Goal: Task Accomplishment & Management: Complete application form

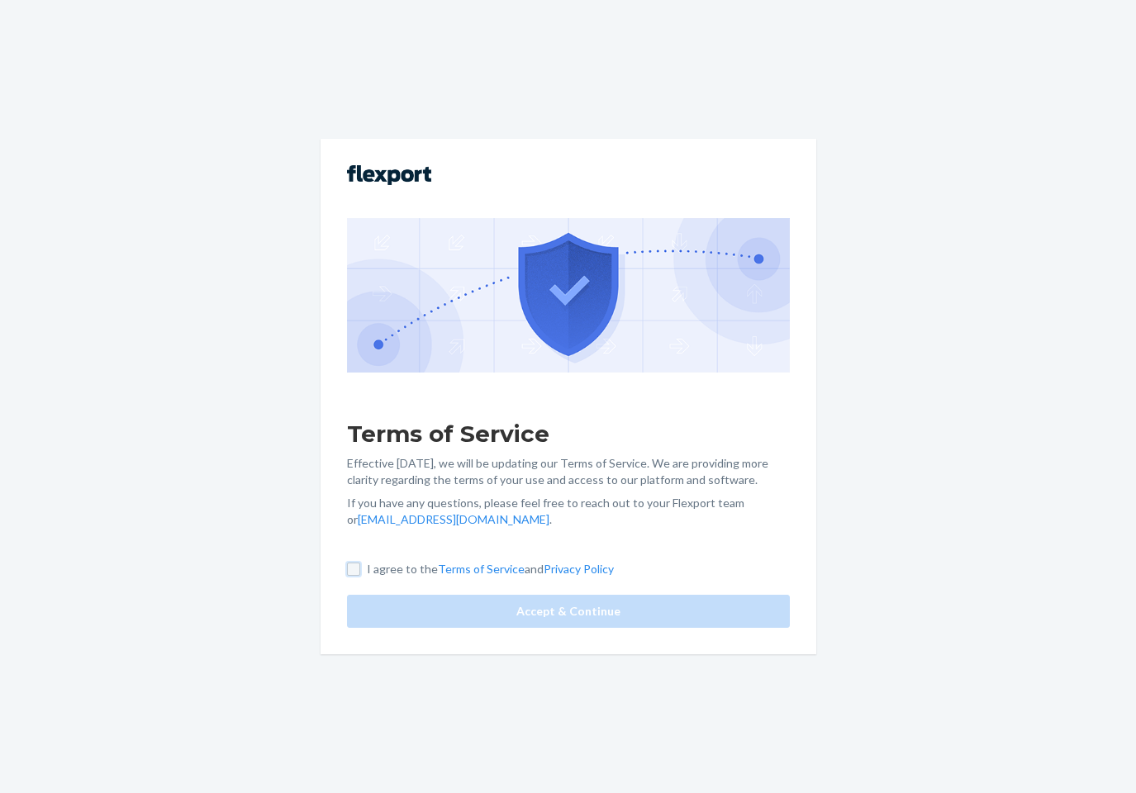
click at [347, 567] on input "I agree to the Terms of Service and Privacy Policy" at bounding box center [353, 569] width 13 height 13
checkbox input "true"
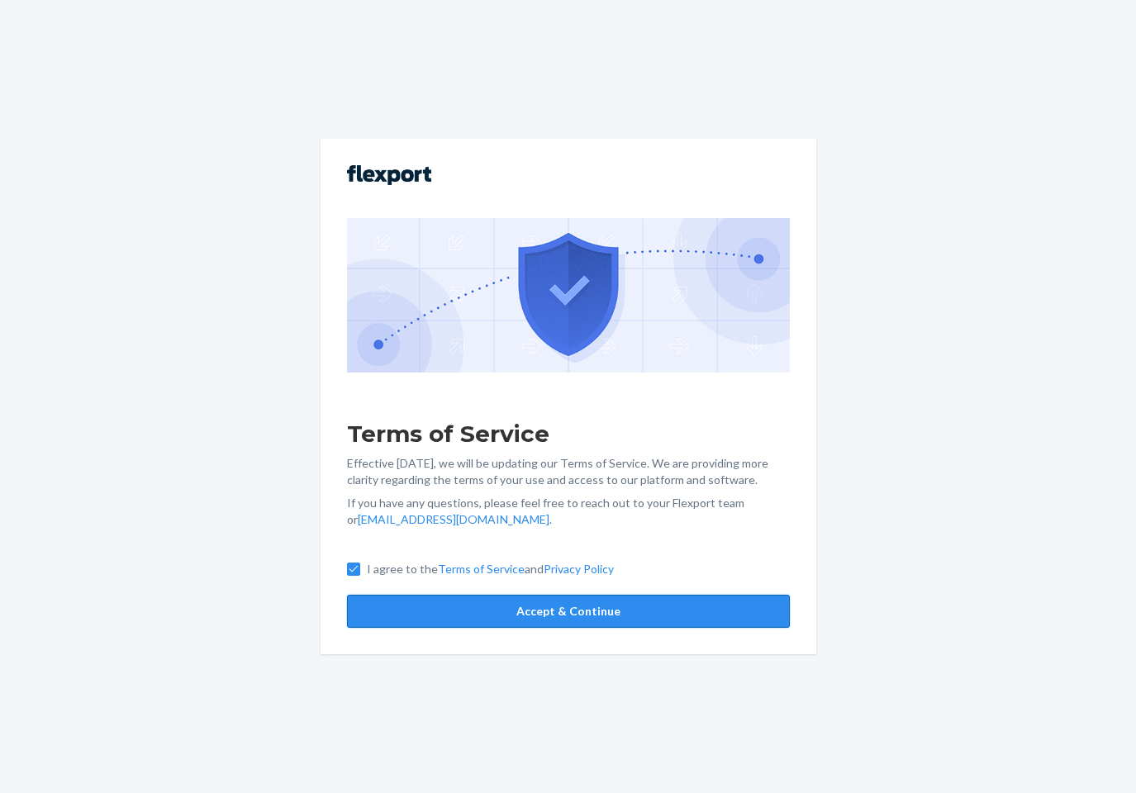
click at [580, 607] on button "Accept & Continue" at bounding box center [568, 611] width 443 height 33
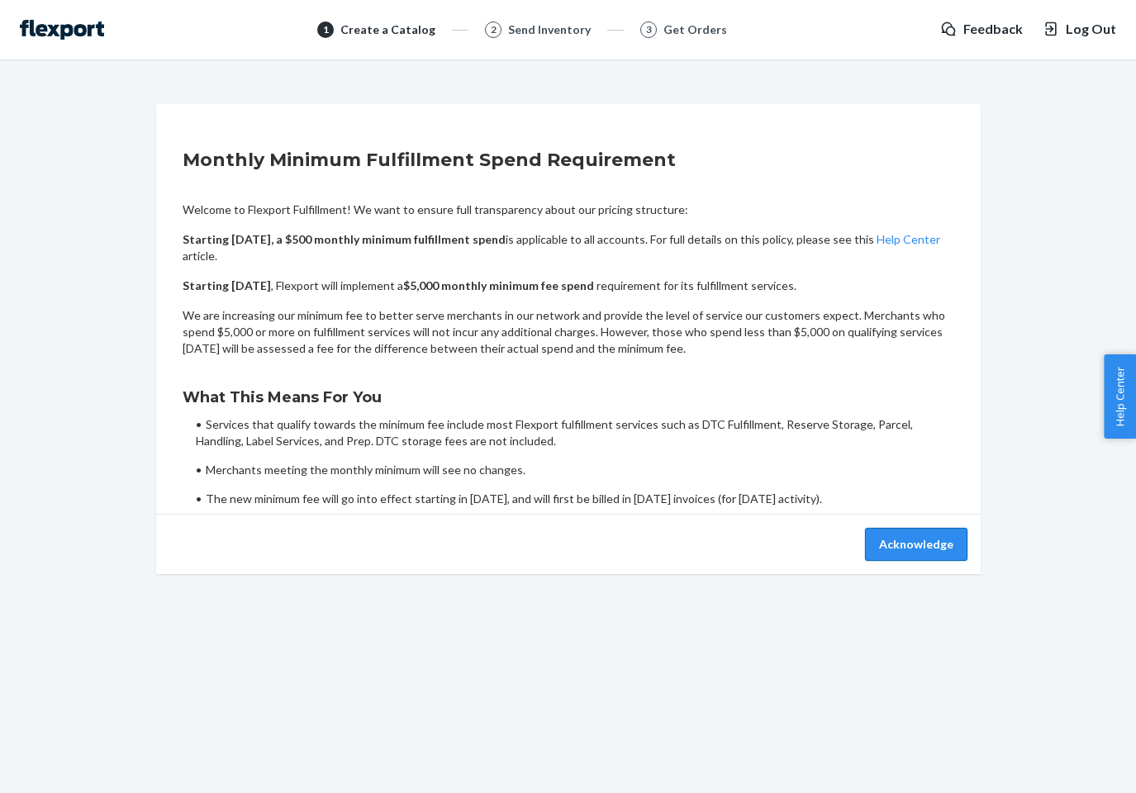
click at [896, 544] on button "Acknowledge" at bounding box center [916, 544] width 102 height 33
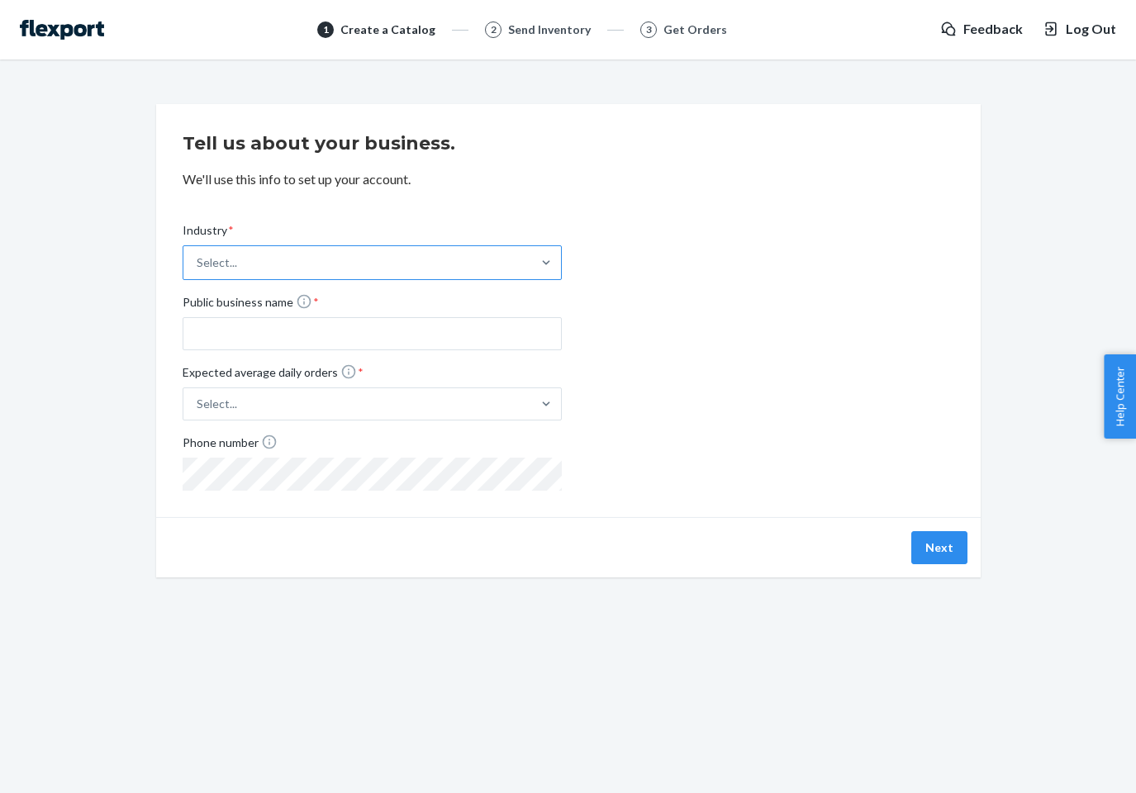
click at [249, 269] on div "Select..." at bounding box center [357, 262] width 348 height 33
click at [198, 269] on input "Industry * Select..." at bounding box center [198, 263] width 2 height 17
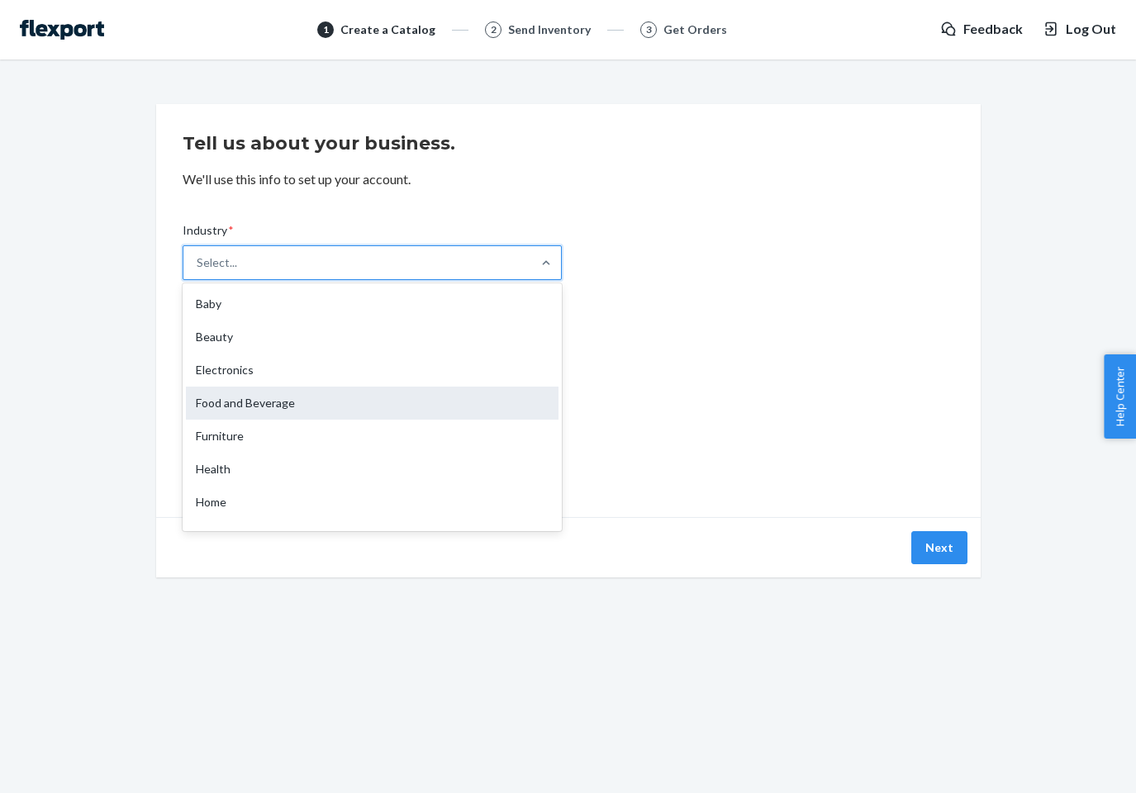
scroll to position [66, 0]
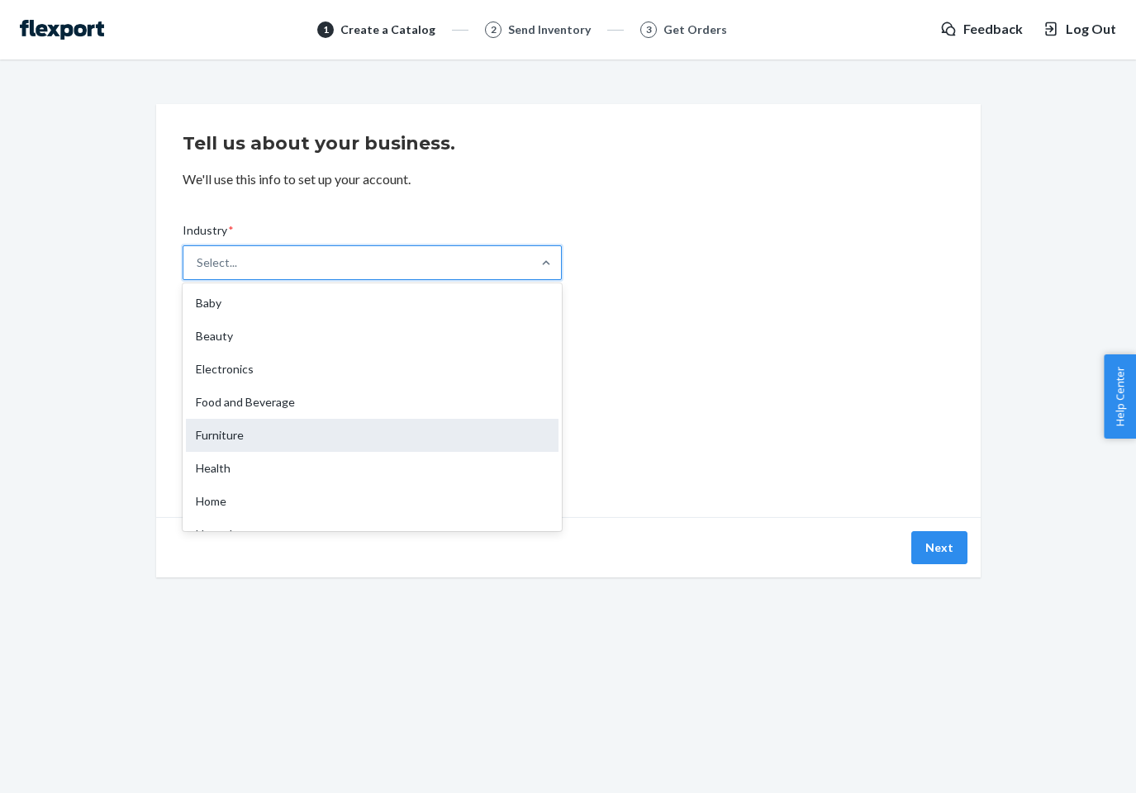
click at [297, 441] on div "Furniture" at bounding box center [372, 435] width 373 height 33
click at [198, 271] on input "Industry * option Furniture focused, 7 of 19. 19 results available. Use Up and …" at bounding box center [198, 263] width 2 height 17
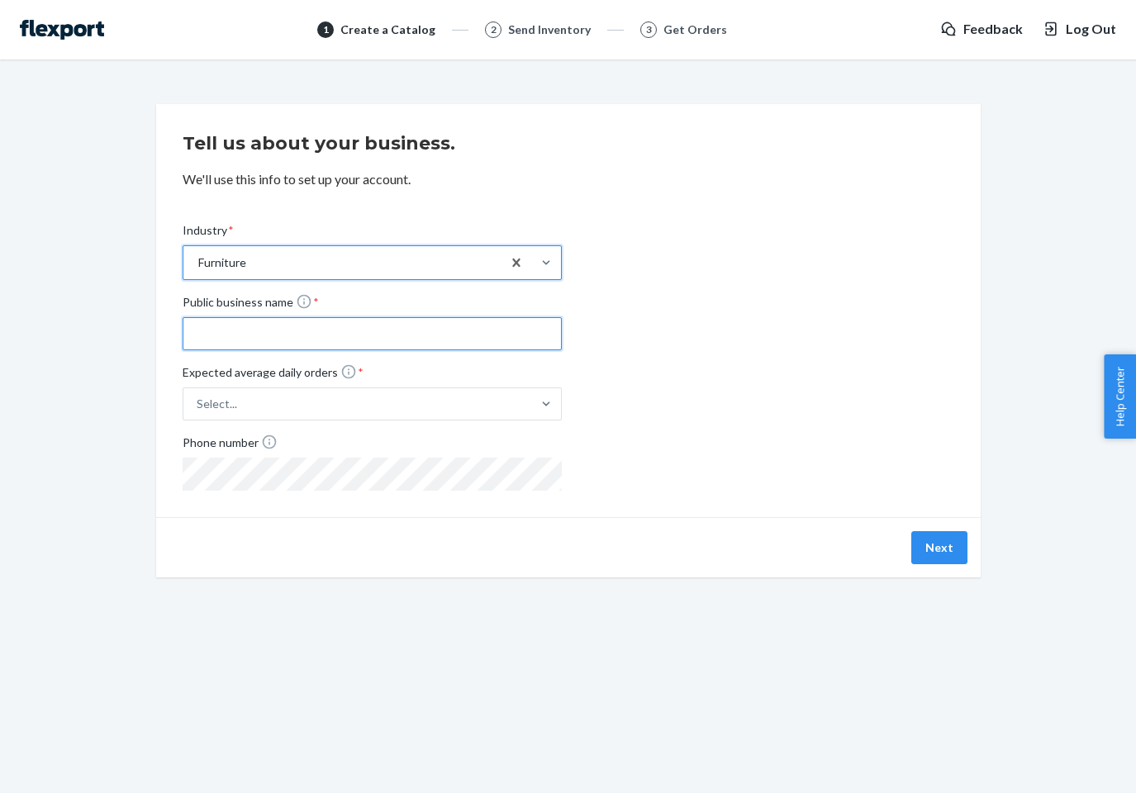
click at [388, 325] on input "Public business name *" at bounding box center [372, 333] width 379 height 33
type input "Burrow"
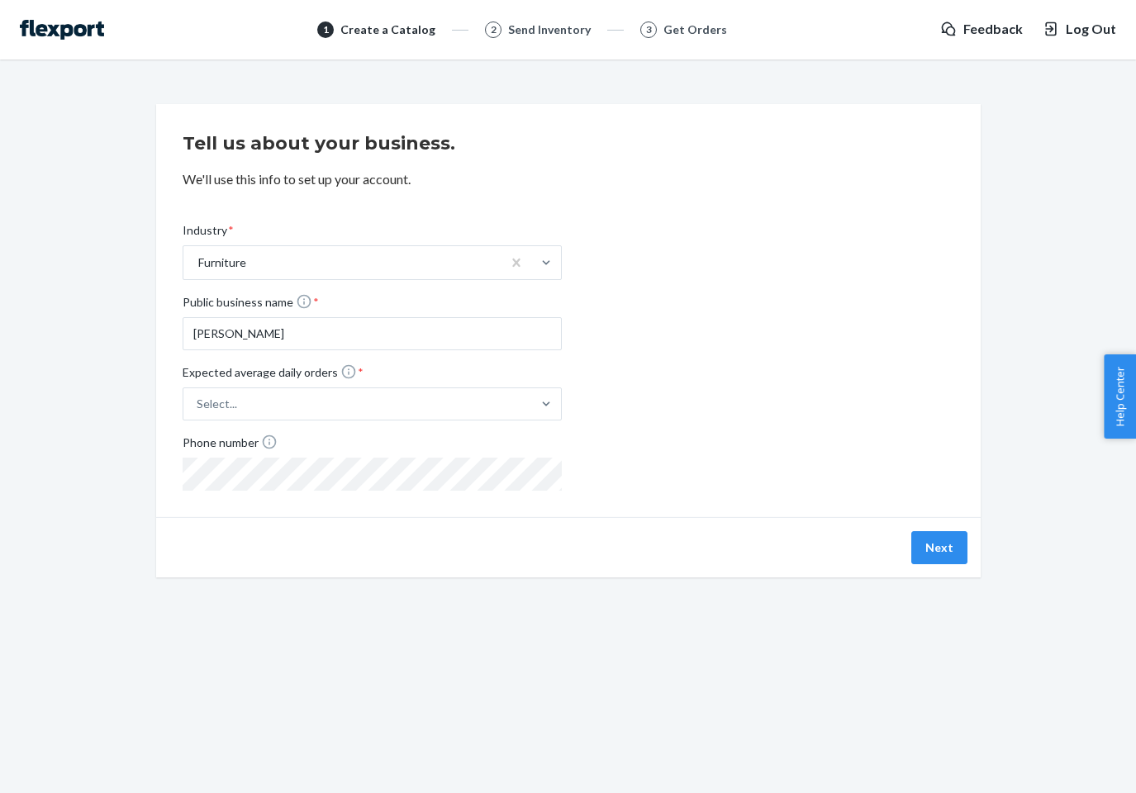
click at [693, 489] on div "Industry * Furniture Public business name * Burrow Expected average daily order…" at bounding box center [569, 343] width 772 height 295
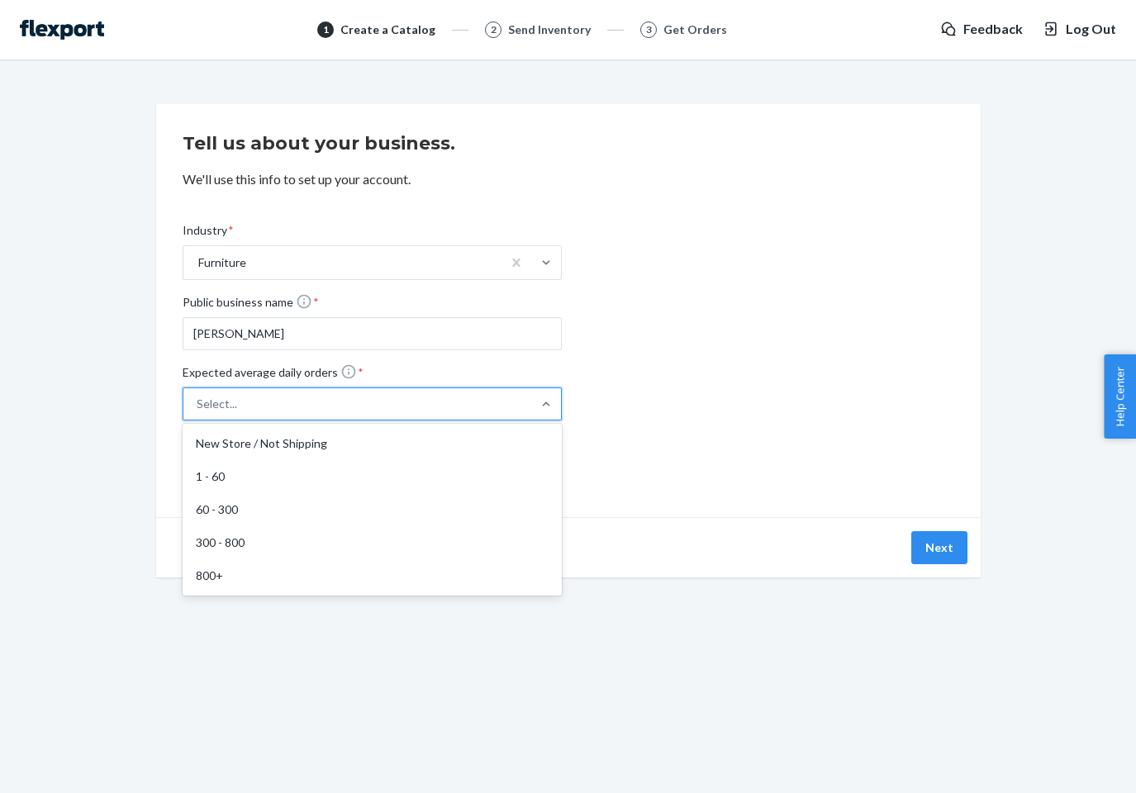
click at [506, 412] on div "Select..." at bounding box center [357, 404] width 348 height 30
click at [114, 404] on input "Expected average daily orders * option New Store / Not Shipping focused, 1 of 5…" at bounding box center [114, 404] width 0 height 0
click at [778, 235] on div "Industry * Furniture Public business name * Burrow Expected average daily order…" at bounding box center [569, 343] width 772 height 295
click at [280, 410] on div "Select..." at bounding box center [357, 404] width 348 height 30
click at [114, 404] on input "Expected average daily orders * Select..." at bounding box center [114, 404] width 0 height 0
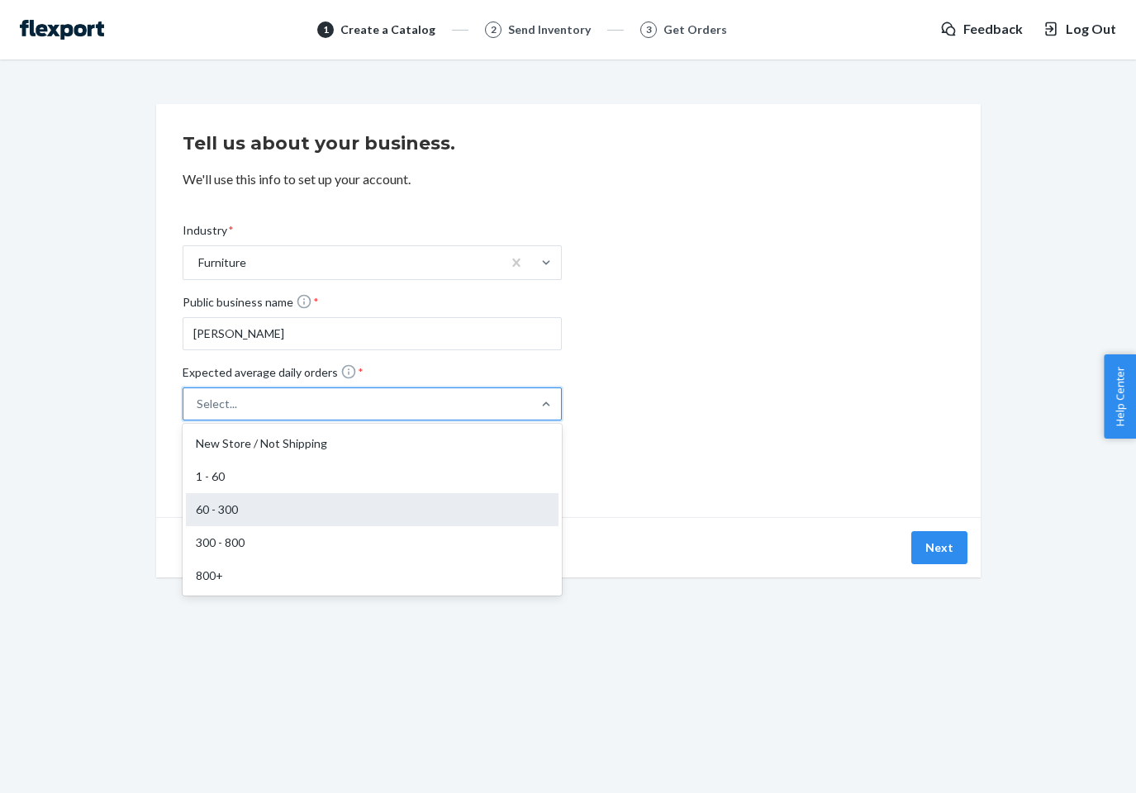
click at [326, 502] on div "60 - 300" at bounding box center [372, 509] width 373 height 33
click at [114, 404] on input "Expected average daily orders * option 60 - 300 focused, 3 of 5. 5 results avai…" at bounding box center [114, 404] width 0 height 0
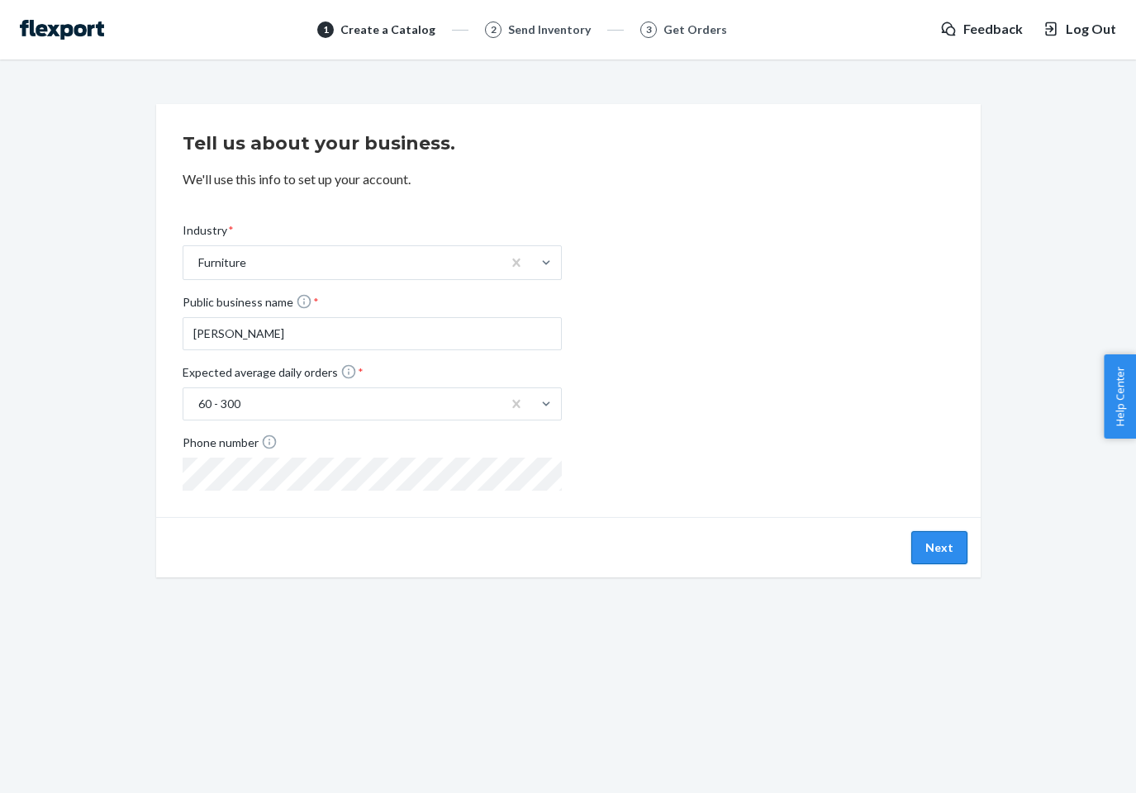
click at [924, 550] on button "Next" at bounding box center [940, 547] width 56 height 33
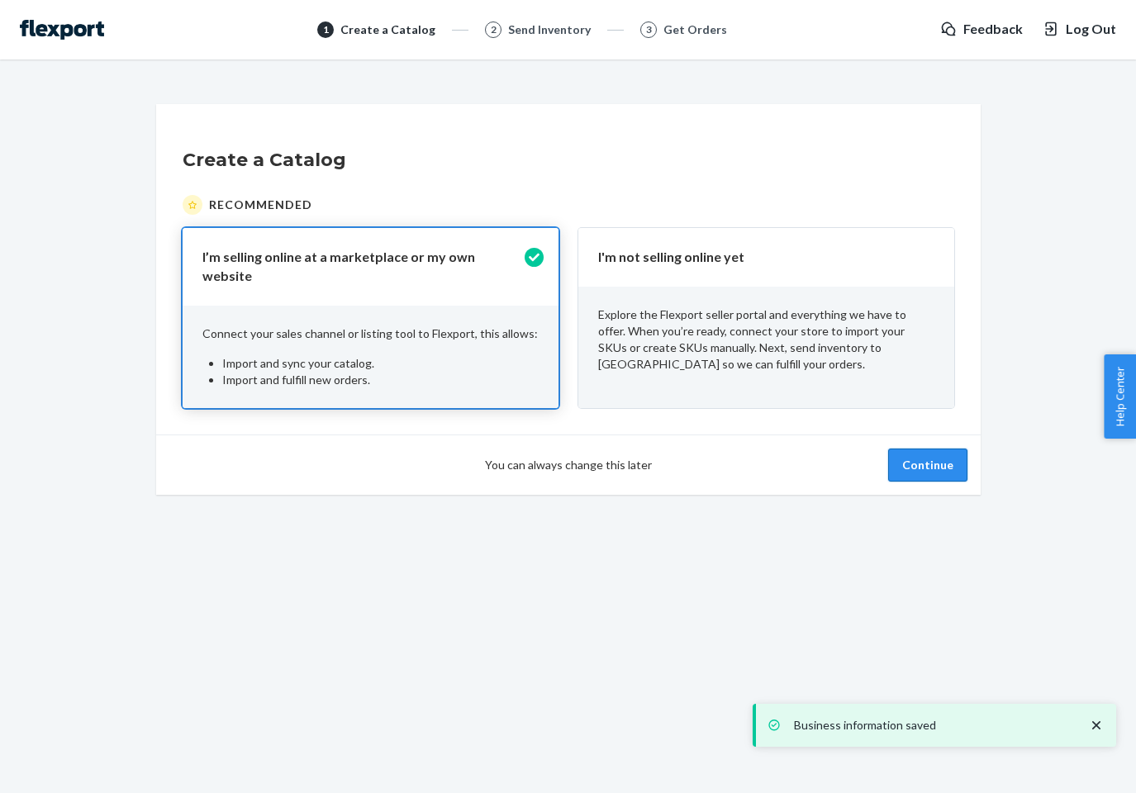
click at [918, 454] on button "Continue" at bounding box center [927, 465] width 79 height 33
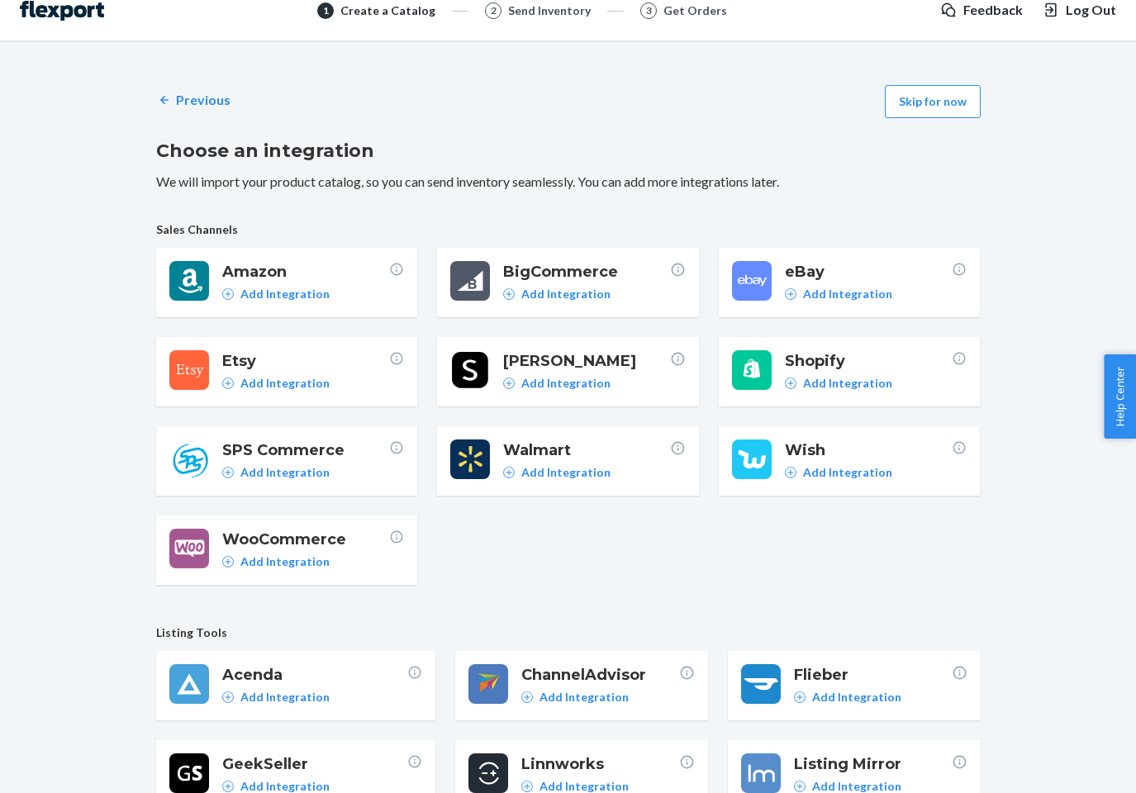
scroll to position [21, 0]
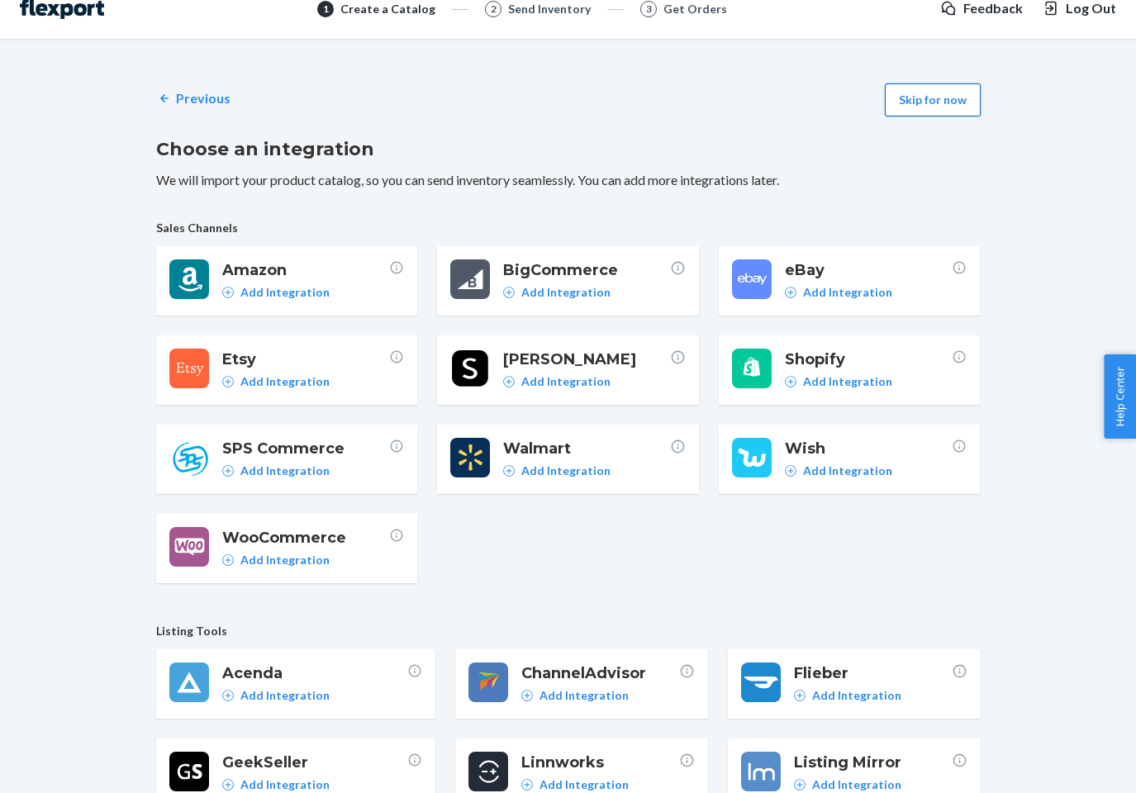
click at [907, 98] on button "Skip for now" at bounding box center [933, 99] width 96 height 33
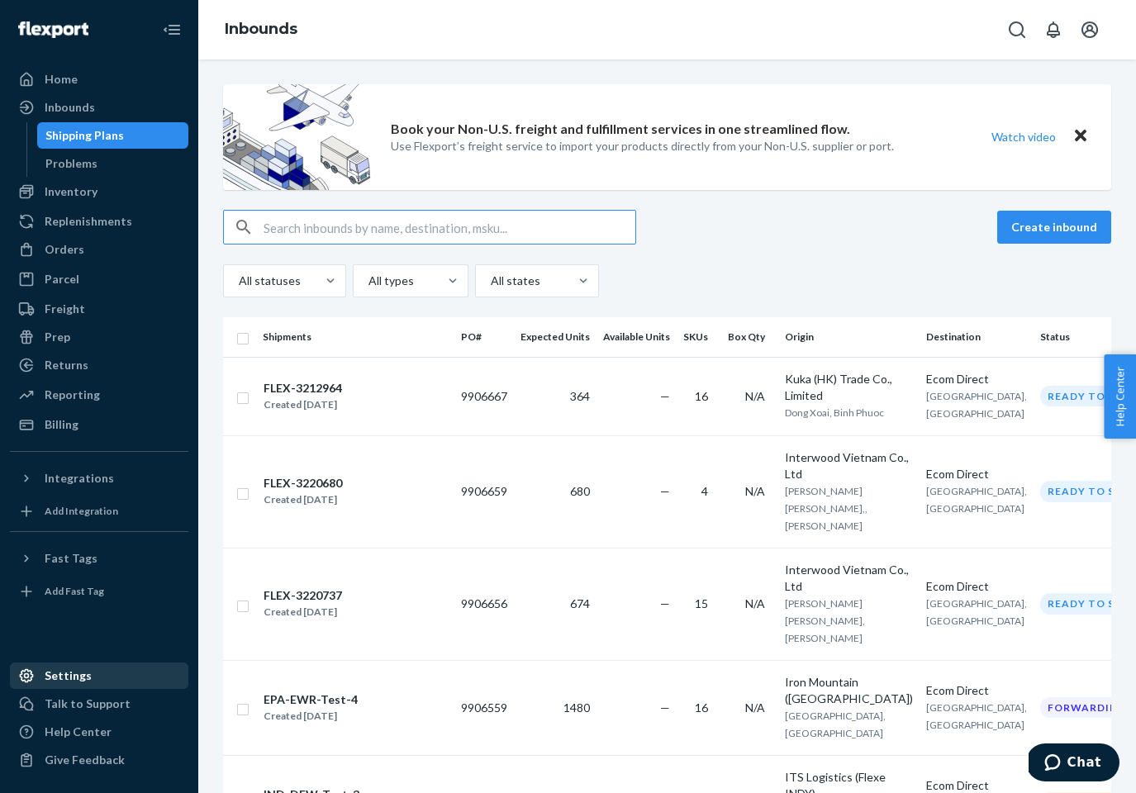
click at [102, 670] on div "Settings" at bounding box center [99, 675] width 175 height 23
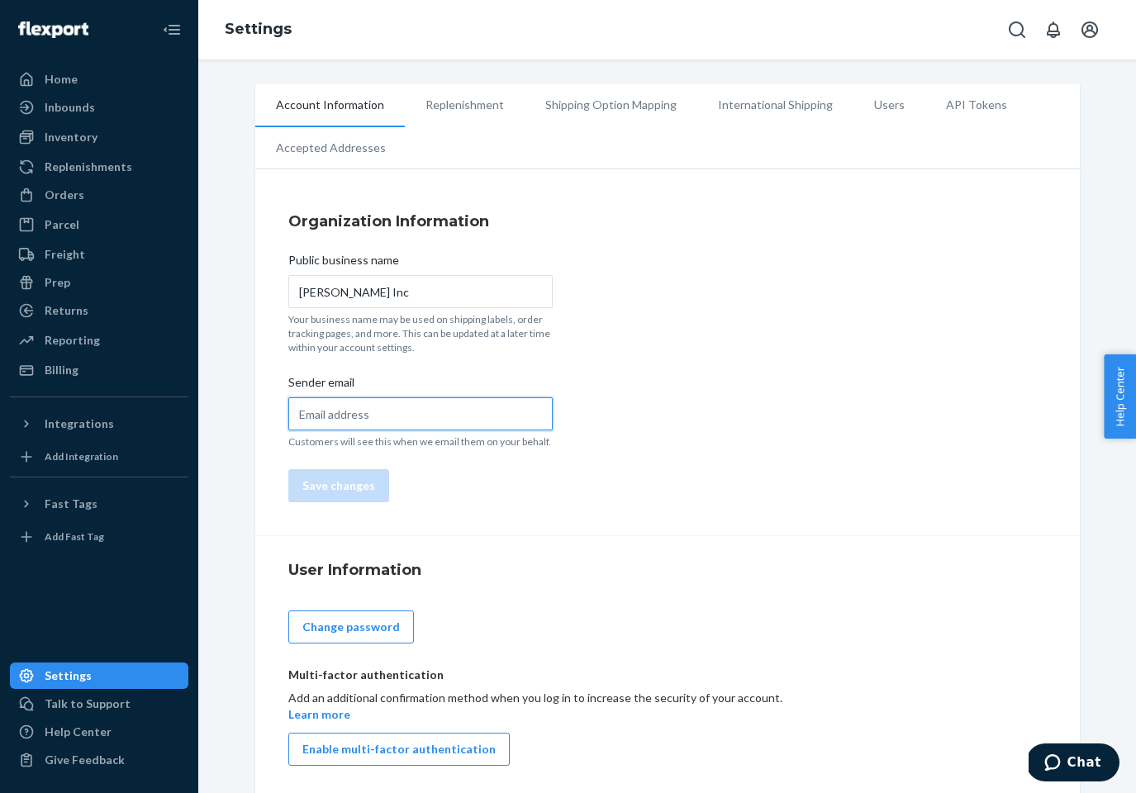
click at [368, 424] on input "Sender email" at bounding box center [420, 414] width 264 height 33
type input "support@burrow.com"
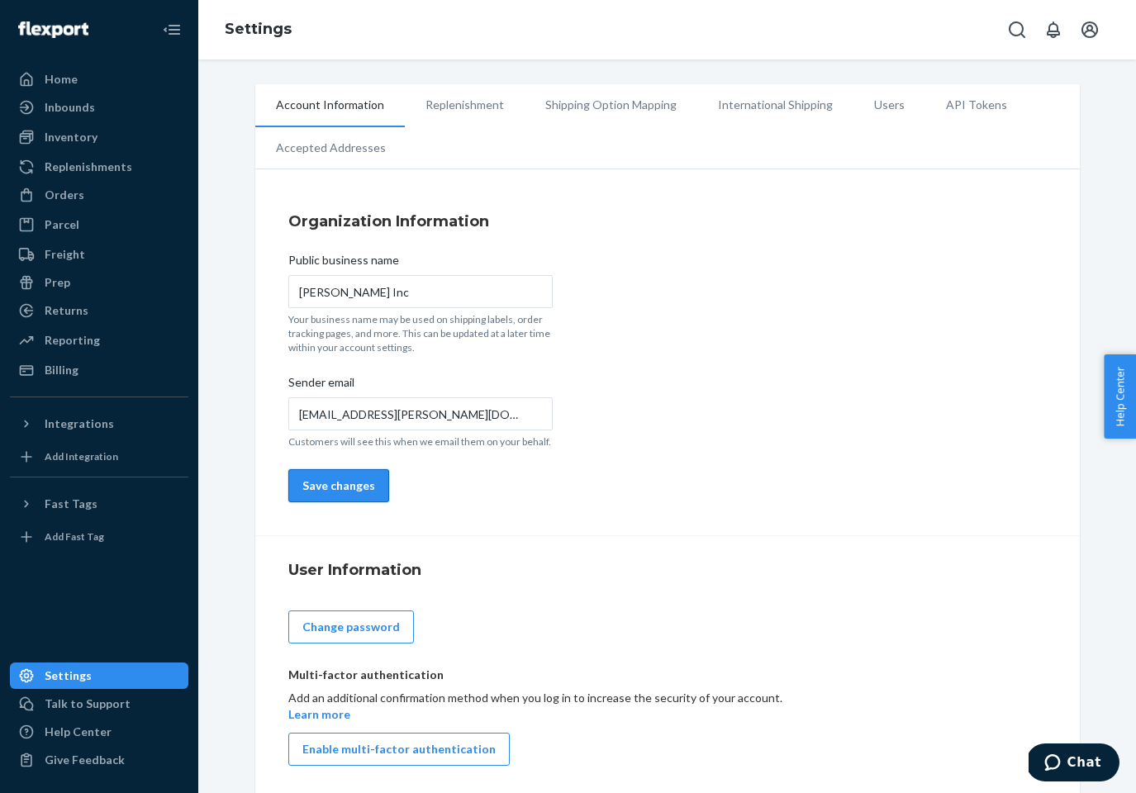
click at [348, 495] on button "Save changes" at bounding box center [338, 485] width 101 height 33
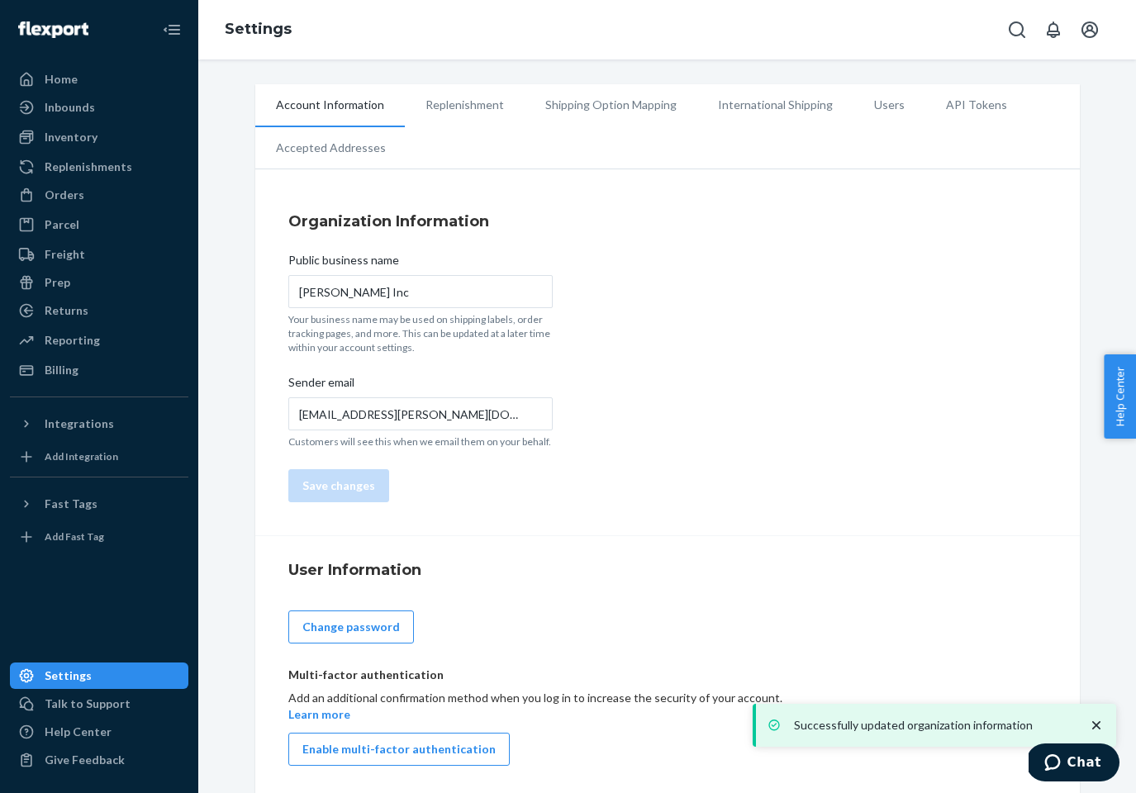
click at [462, 105] on li "Replenishment" at bounding box center [465, 104] width 120 height 41
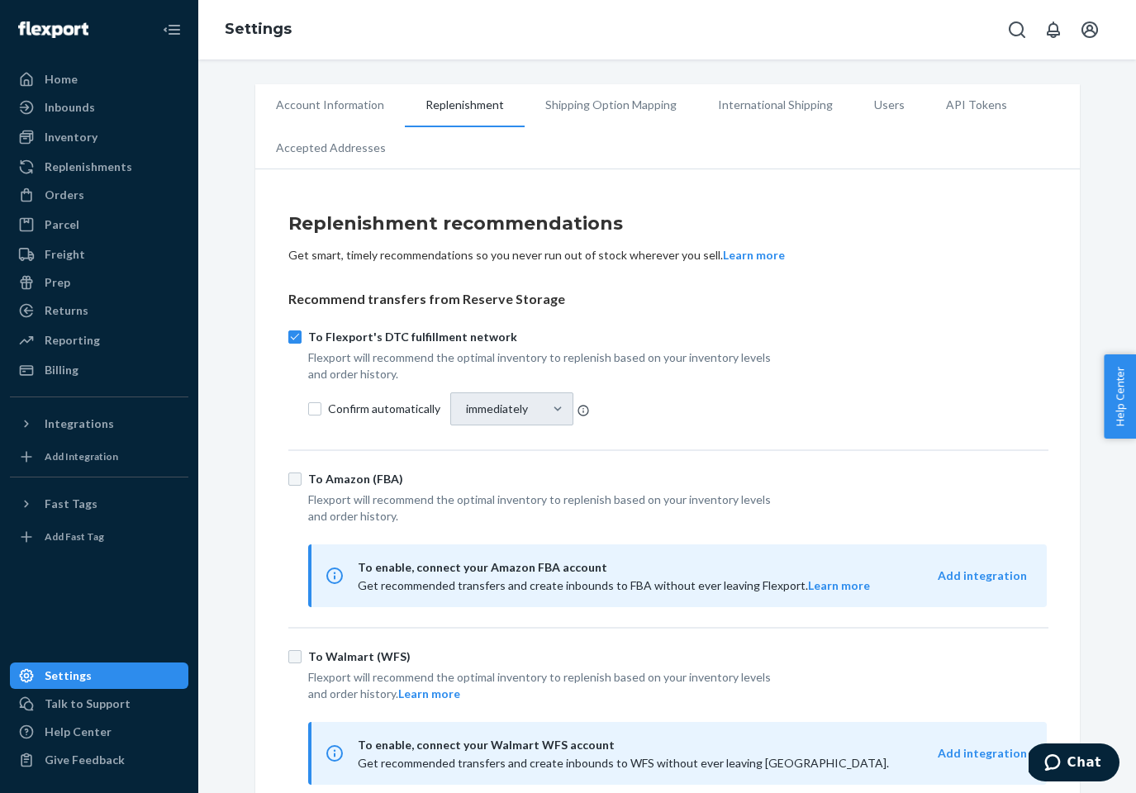
click at [545, 106] on li "Shipping Option Mapping" at bounding box center [611, 104] width 173 height 41
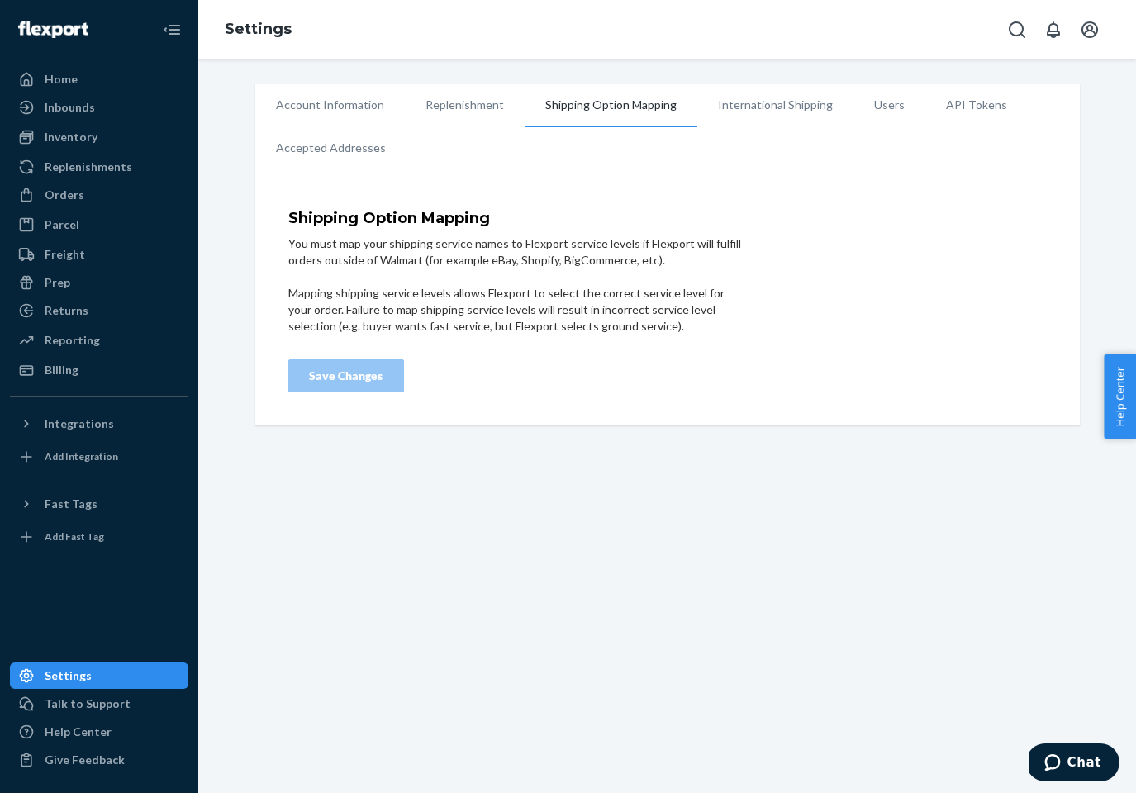
click at [769, 111] on li "International Shipping" at bounding box center [776, 104] width 156 height 41
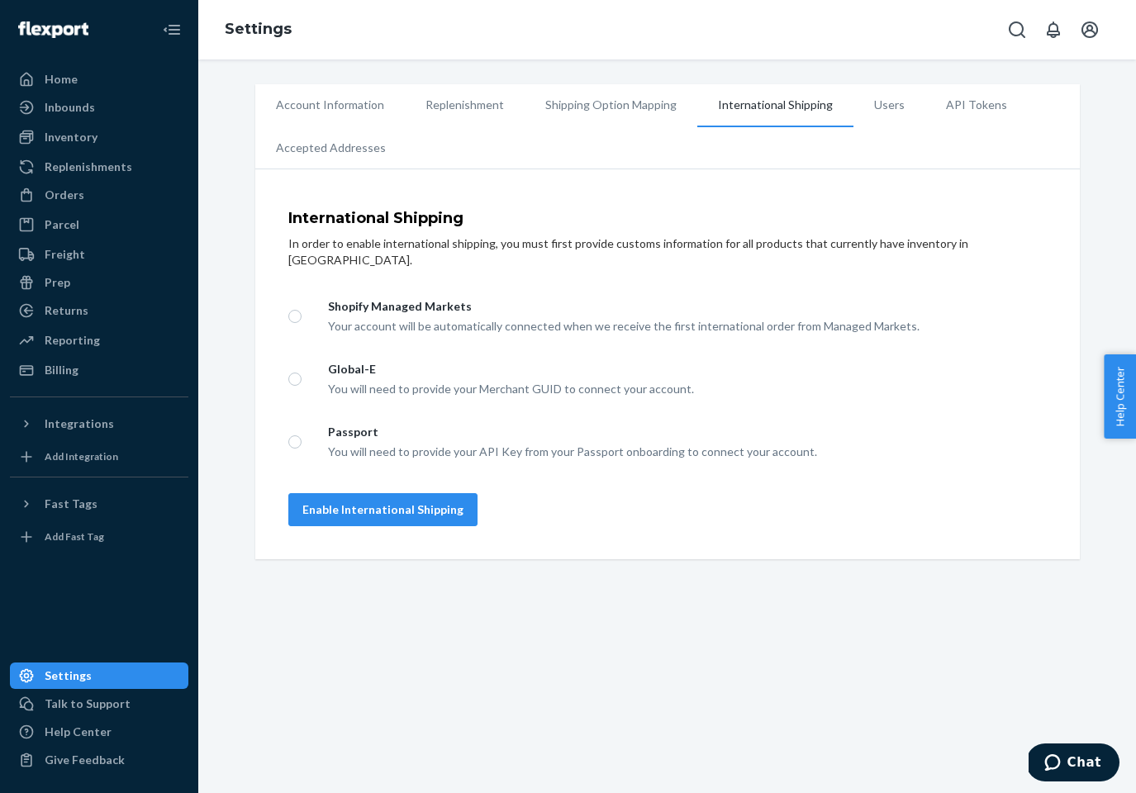
click at [902, 104] on li "Users" at bounding box center [890, 104] width 72 height 41
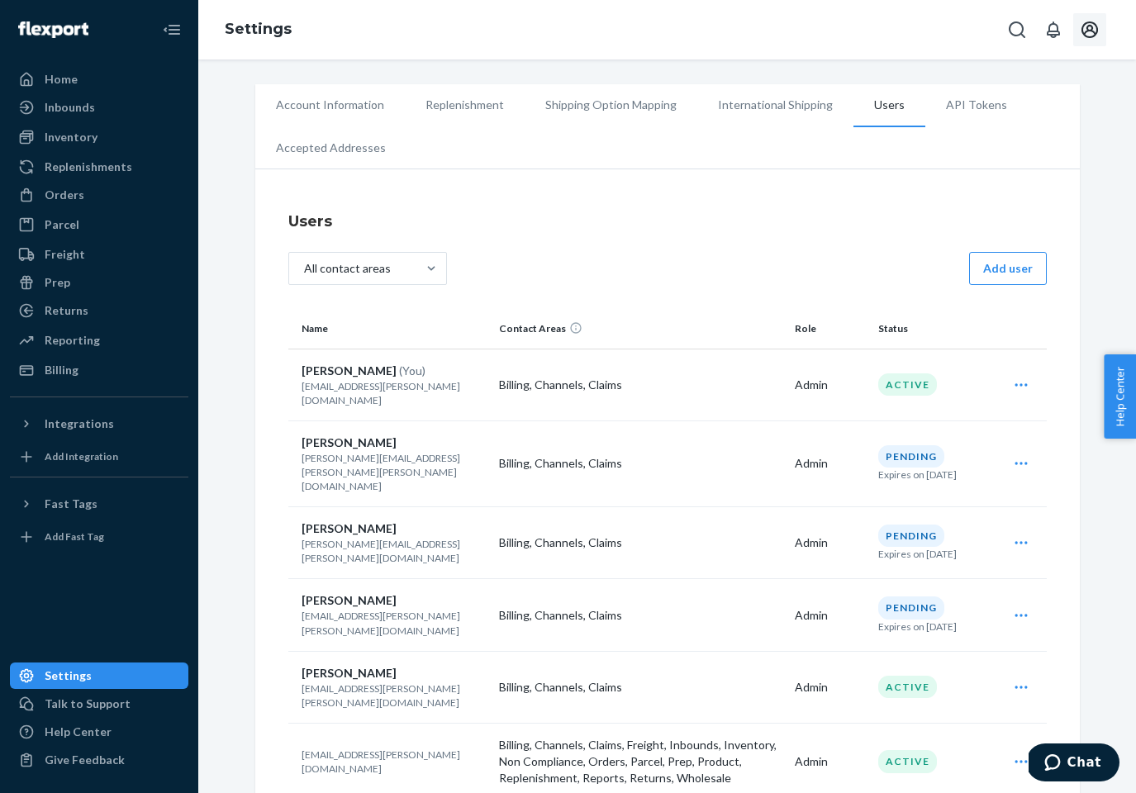
click at [1091, 32] on icon "Open account menu" at bounding box center [1090, 30] width 20 height 20
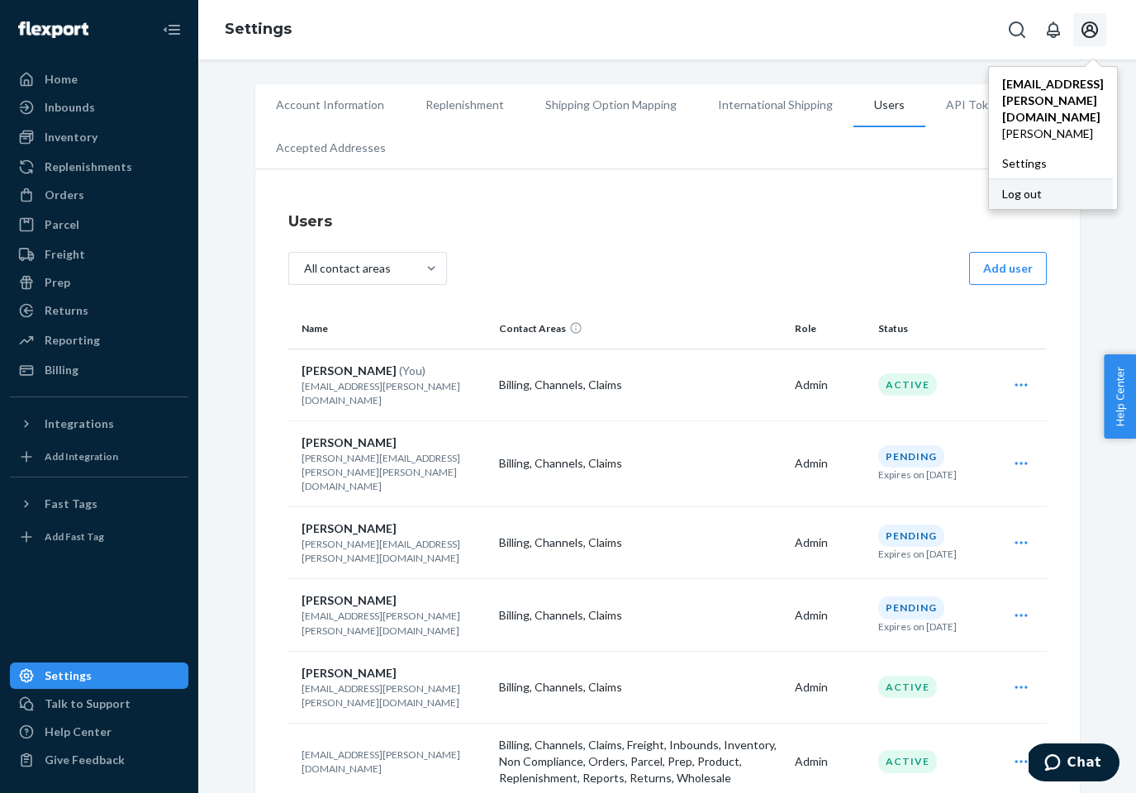
click at [1003, 179] on div "Log out" at bounding box center [1051, 194] width 124 height 31
